Goal: Information Seeking & Learning: Learn about a topic

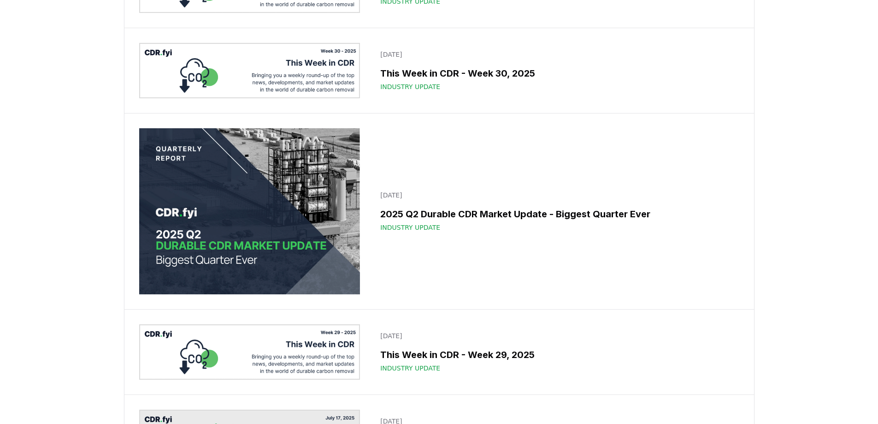
scroll to position [1613, 0]
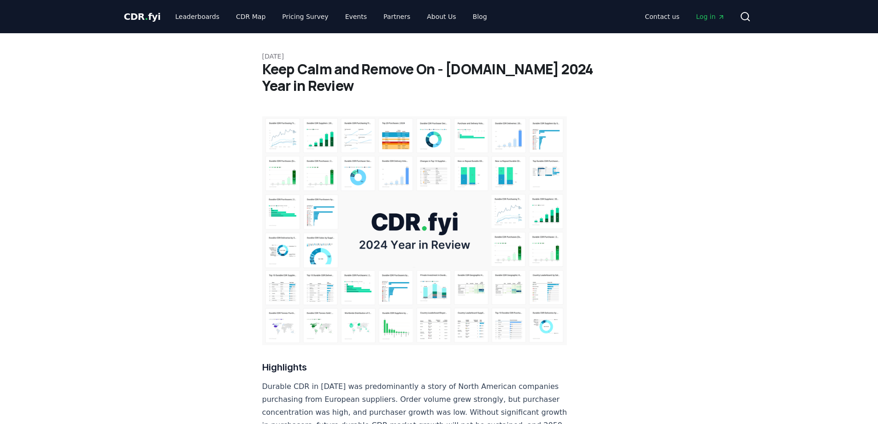
click at [325, 85] on h1 "Keep Calm and Remove On - [DOMAIN_NAME] 2024 Year in Review" at bounding box center [439, 77] width 354 height 33
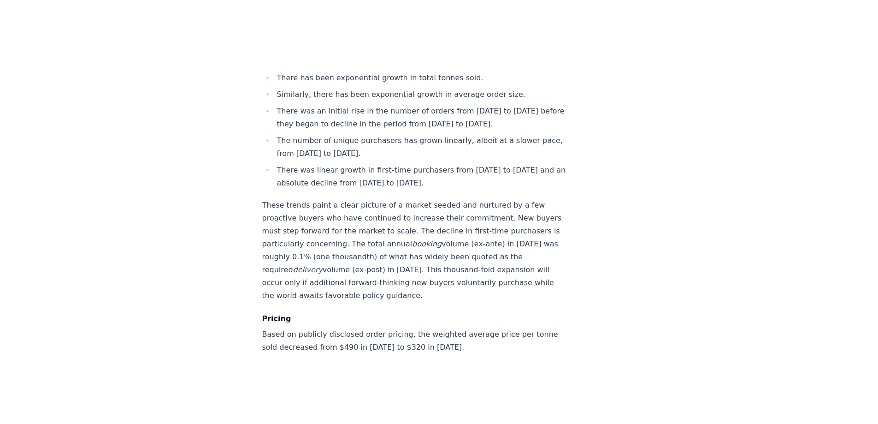
scroll to position [3995, 0]
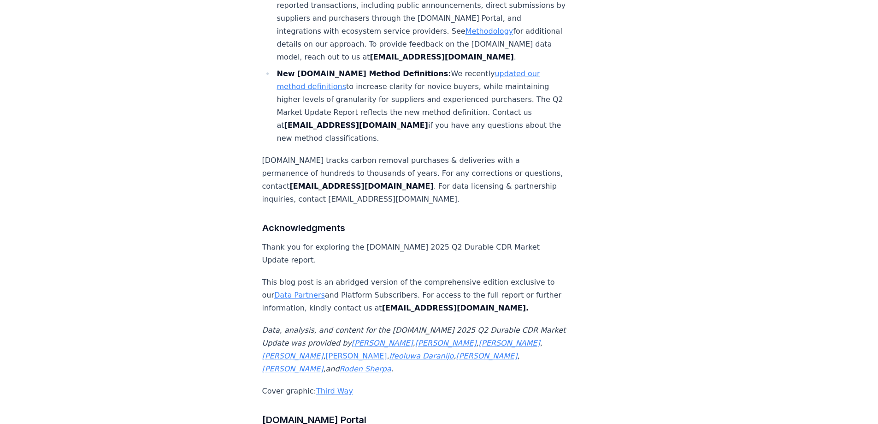
scroll to position [6129, 0]
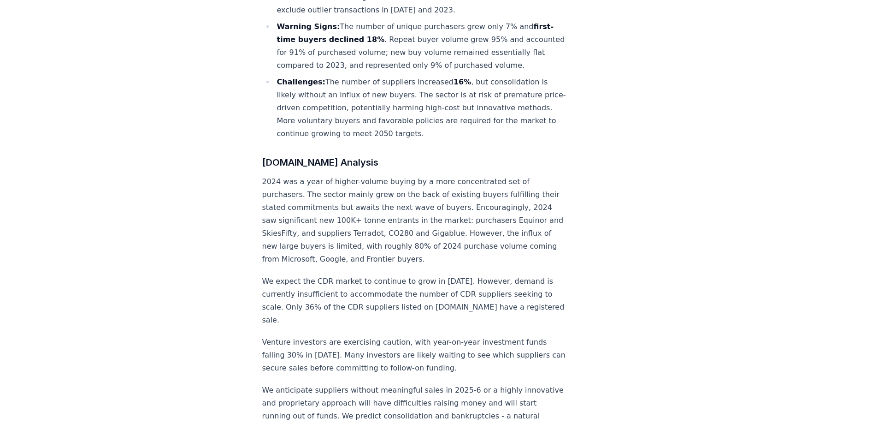
scroll to position [645, 0]
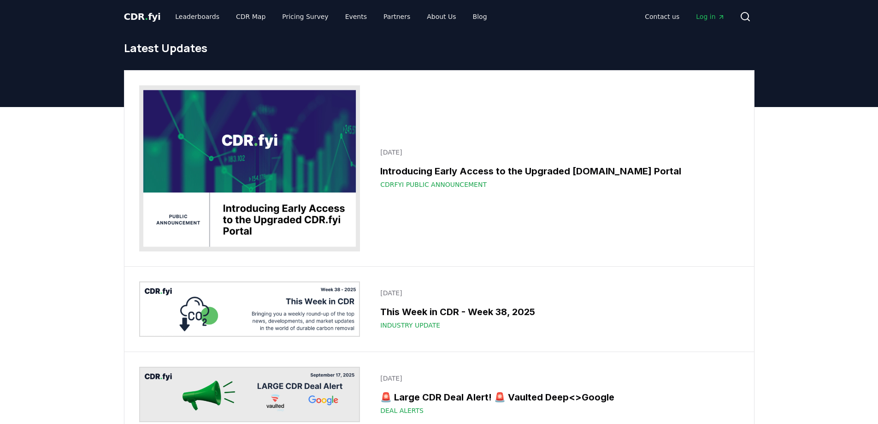
scroll to position [1613, 0]
